Goal: Navigation & Orientation: Find specific page/section

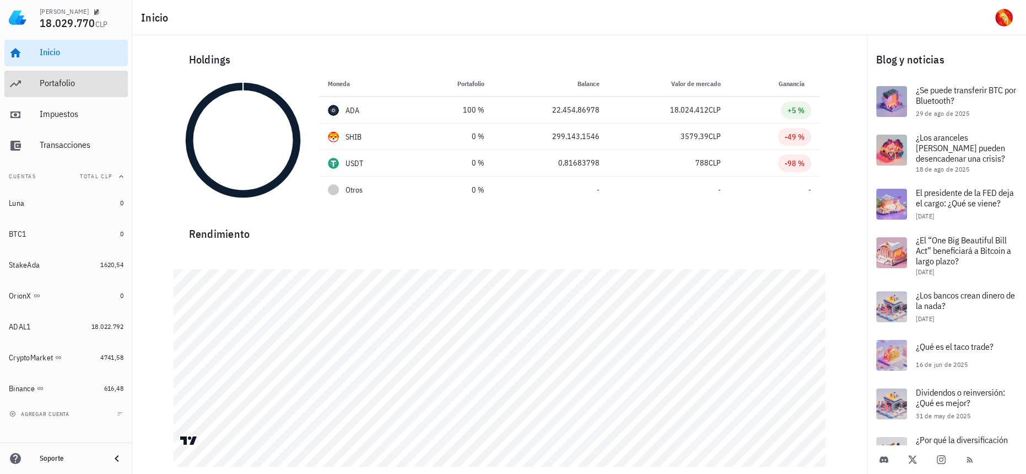
click at [64, 82] on div "Portafolio" at bounding box center [82, 83] width 84 height 10
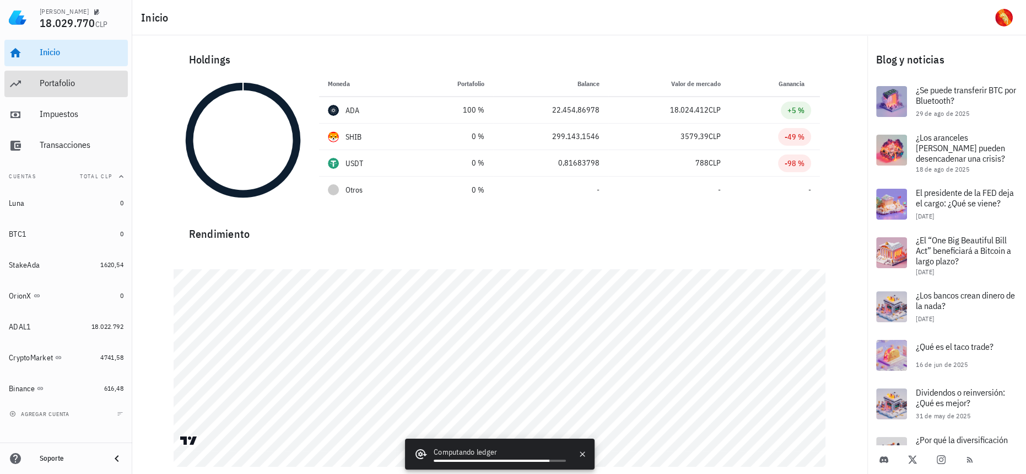
click at [60, 78] on div "Portafolio" at bounding box center [82, 83] width 84 height 10
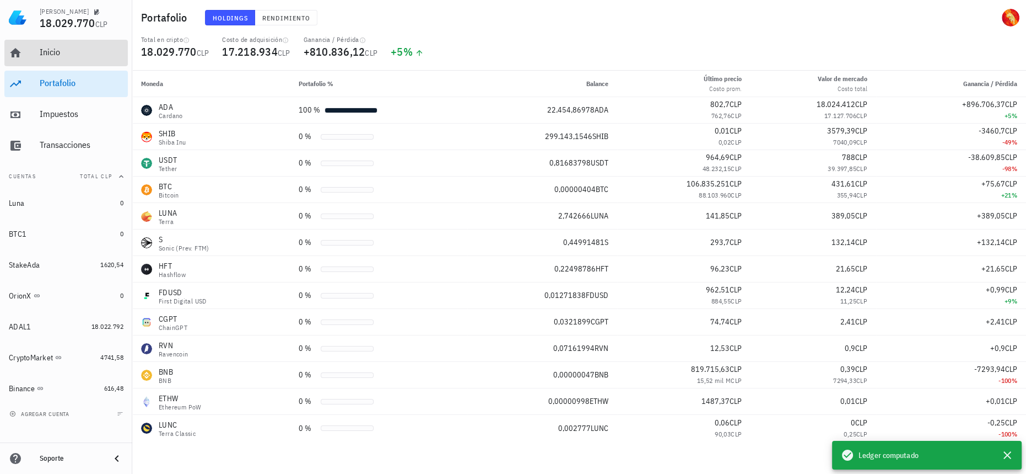
click at [83, 50] on div "Inicio" at bounding box center [82, 52] width 84 height 10
